Goal: Check status

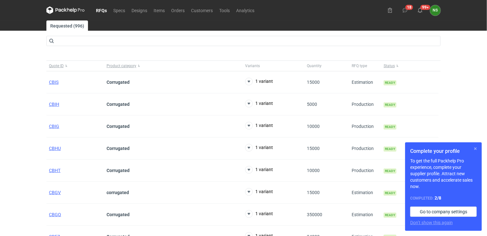
click at [475, 150] on button "button" at bounding box center [476, 149] width 8 height 8
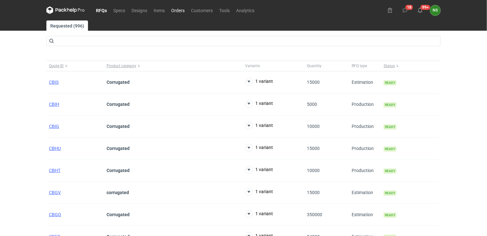
click at [174, 11] on link "Orders" at bounding box center [178, 10] width 20 height 8
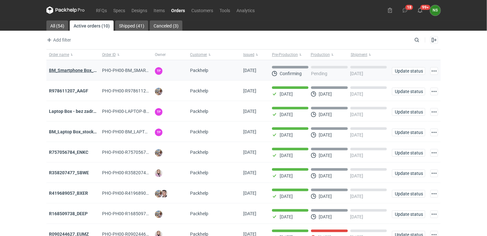
click at [72, 72] on strong "BM_Smartphone Box_stock_06" at bounding box center [80, 70] width 62 height 5
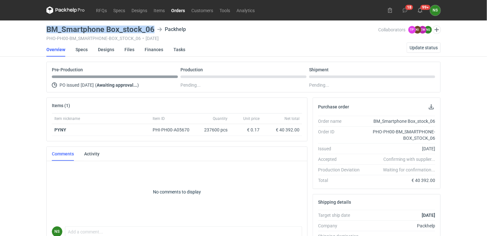
drag, startPoint x: 153, startPoint y: 29, endPoint x: 39, endPoint y: 26, distance: 114.6
click at [39, 26] on div "RFQs Specs Designs Items Orders Customers Tools Analytics 18 99+ NS [PERSON_NAM…" at bounding box center [243, 118] width 487 height 236
copy h3 "BM_Smartphone Box_stock_06"
click at [100, 51] on link "Designs" at bounding box center [106, 50] width 16 height 14
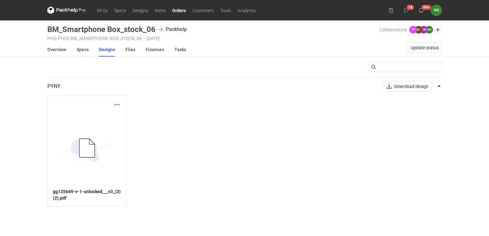
click at [85, 50] on link "Specs" at bounding box center [83, 50] width 12 height 14
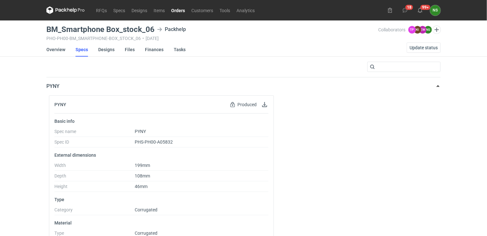
click at [179, 8] on link "Orders" at bounding box center [178, 10] width 20 height 8
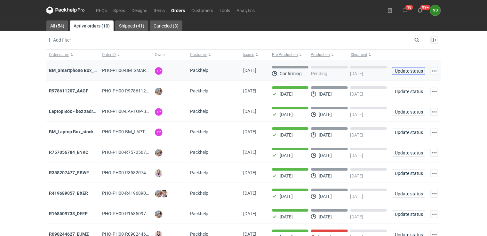
click at [407, 72] on span "Update status" at bounding box center [409, 71] width 28 height 4
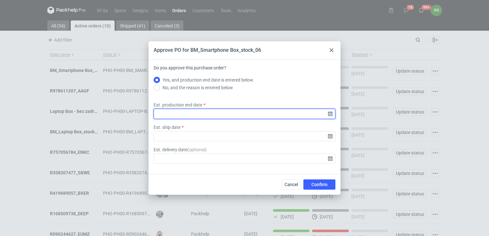
drag, startPoint x: 331, startPoint y: 113, endPoint x: 329, endPoint y: 116, distance: 3.5
click at [331, 113] on input "Est. production end date" at bounding box center [245, 114] width 182 height 10
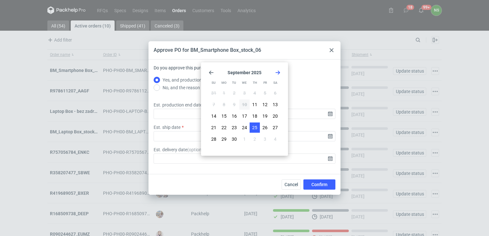
click at [251, 127] on button "25" at bounding box center [255, 128] width 10 height 10
type input "[DATE]"
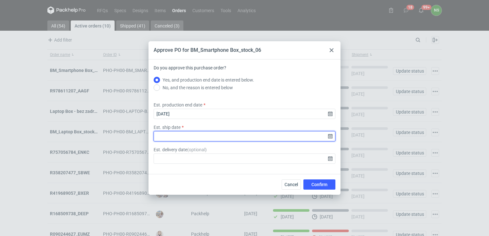
click at [328, 137] on input "Est. ship date" at bounding box center [245, 136] width 182 height 10
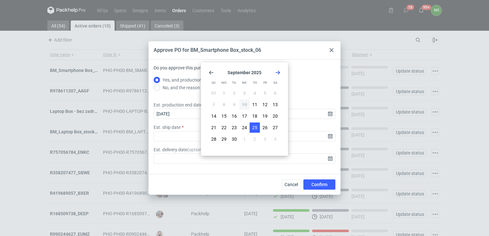
click at [255, 124] on button "25" at bounding box center [255, 128] width 10 height 10
type input "[DATE]"
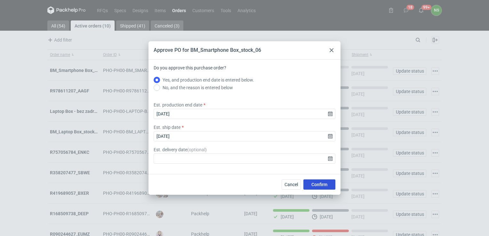
click at [318, 183] on span "Confirm" at bounding box center [319, 184] width 16 height 4
